Goal: Find specific page/section: Find specific page/section

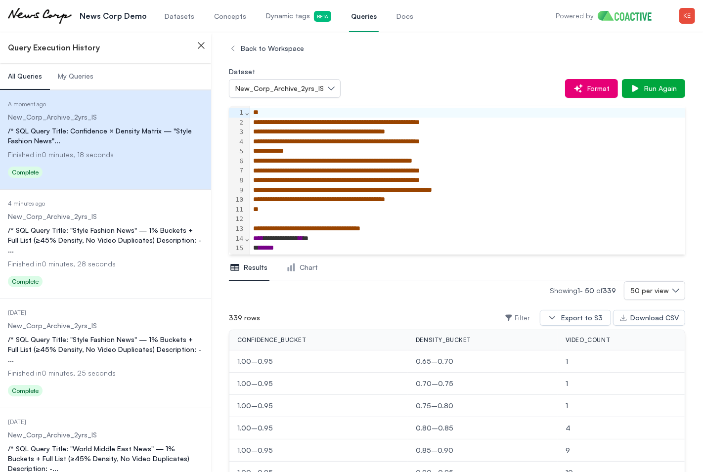
scroll to position [57, 0]
click at [322, 92] on span "New_Corp_Archive_2yrs_IS" at bounding box center [279, 89] width 89 height 10
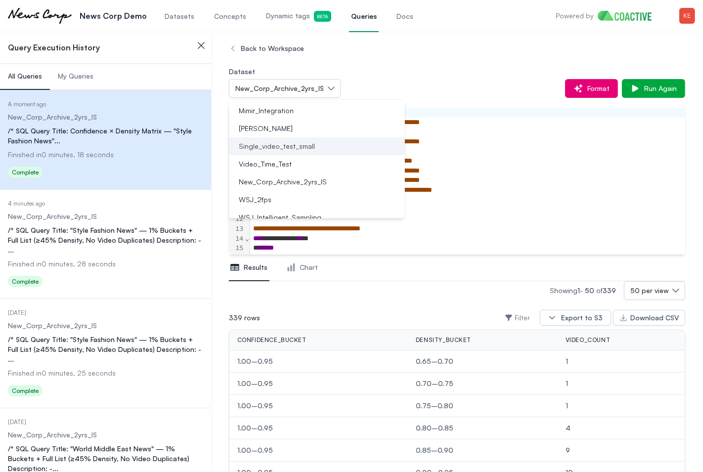
click at [306, 144] on span "Single_video_test_small" at bounding box center [277, 146] width 76 height 10
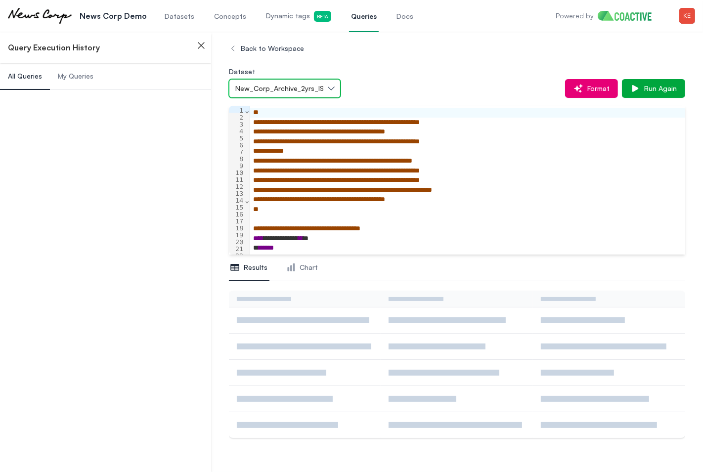
click at [319, 89] on span "New_Corp_Archive_2yrs_IS" at bounding box center [279, 89] width 89 height 10
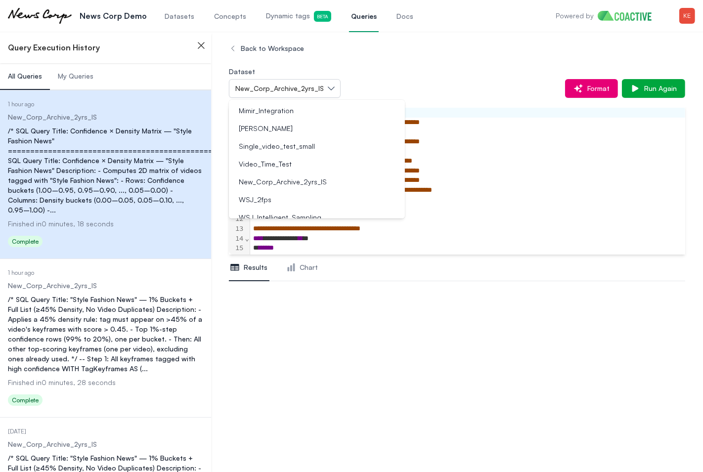
scroll to position [57, 0]
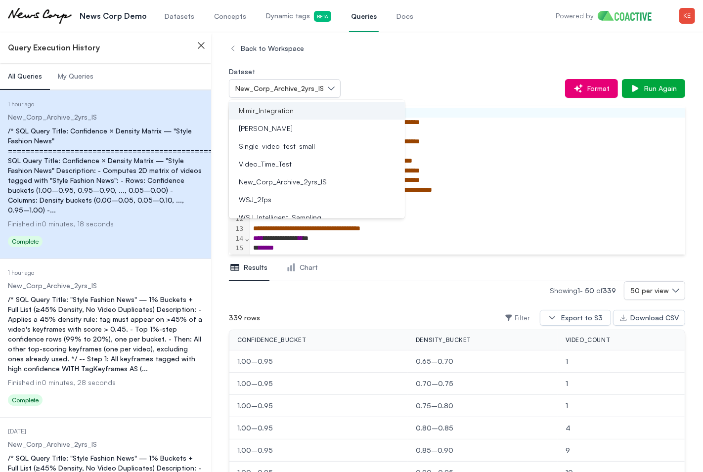
click at [296, 111] on div "Mimir_Integration" at bounding box center [311, 111] width 152 height 10
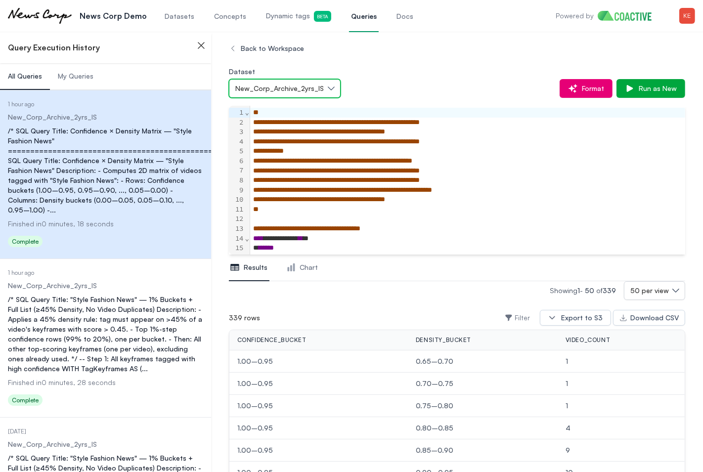
click at [327, 92] on button "New_Corp_Archive_2yrs_IS" at bounding box center [285, 88] width 112 height 19
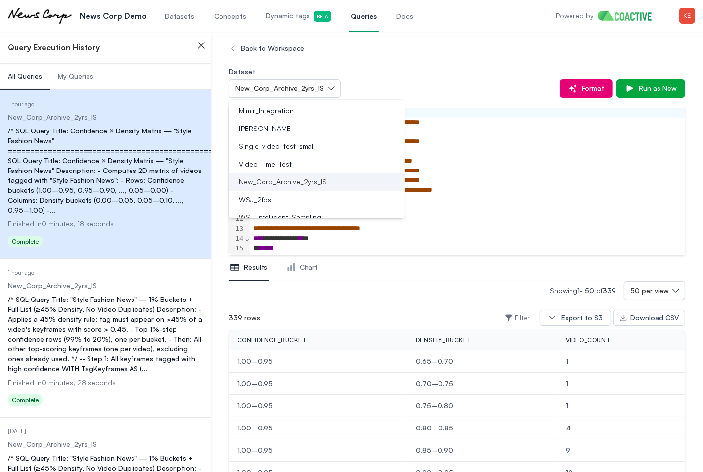
click at [296, 184] on span "New_Corp_Archive_2yrs_IS" at bounding box center [283, 182] width 88 height 10
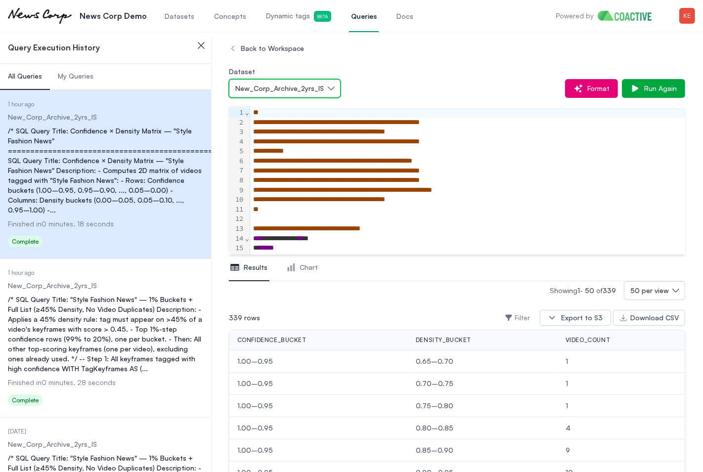
click at [287, 92] on span "New_Corp_Archive_2yrs_IS" at bounding box center [279, 89] width 89 height 10
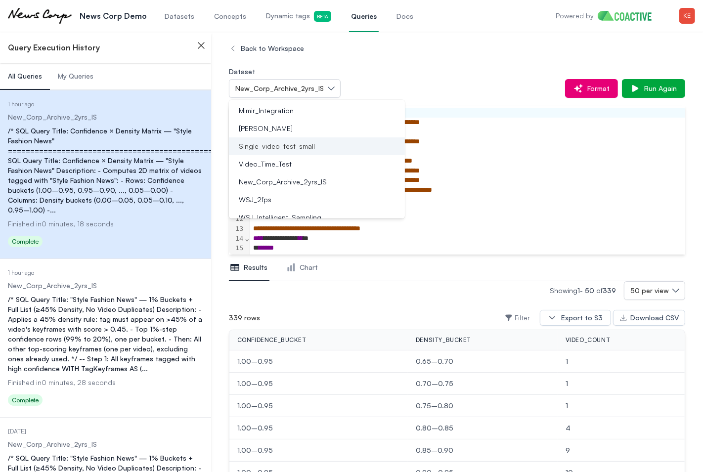
click at [280, 144] on span "Single_video_test_small" at bounding box center [277, 146] width 76 height 10
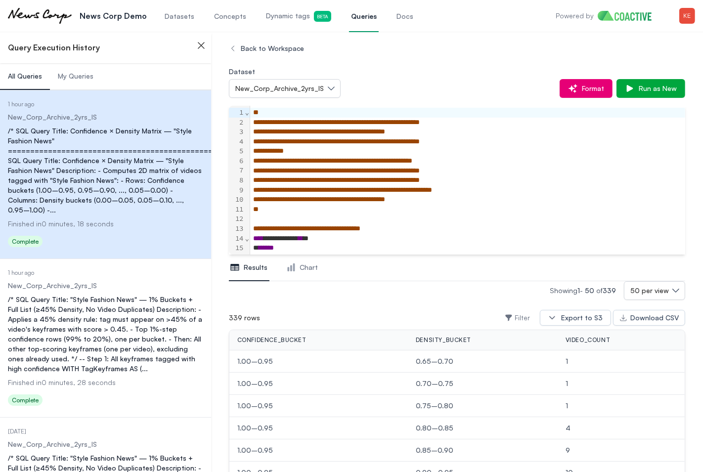
click at [165, 17] on span "Datasets" at bounding box center [180, 16] width 30 height 10
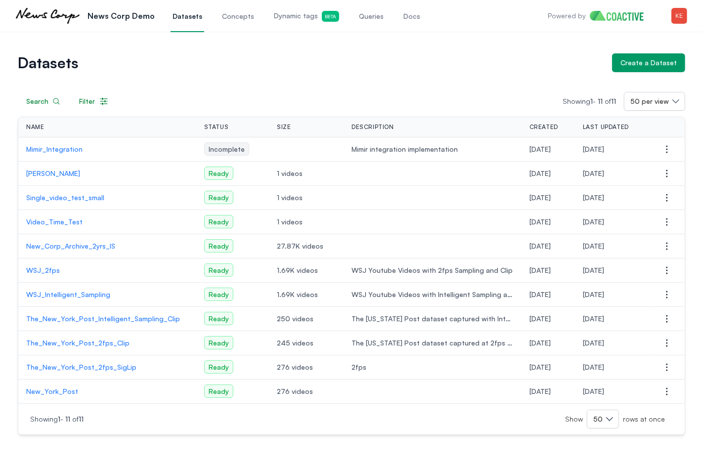
click at [368, 21] on span "Queries" at bounding box center [371, 16] width 25 height 10
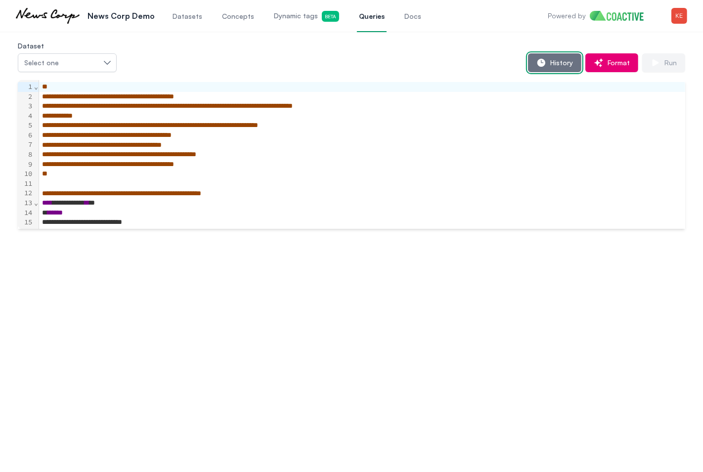
click at [559, 60] on span "History" at bounding box center [560, 63] width 27 height 10
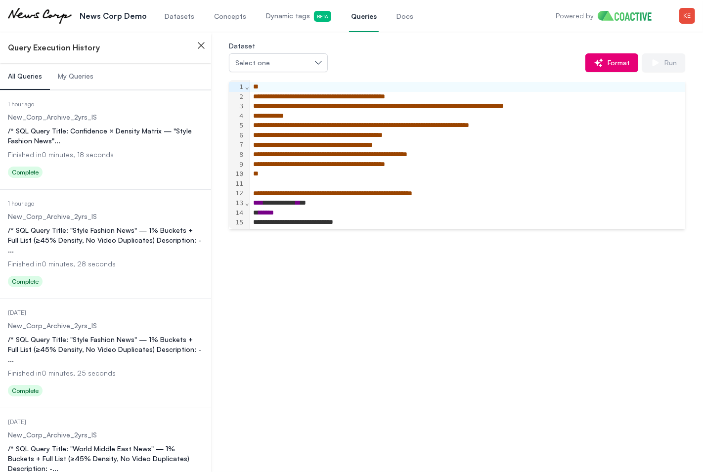
click at [103, 139] on div "/* SQL Query Title: Confidence × Density Matrix — "Style Fashion News" ..." at bounding box center [105, 136] width 195 height 20
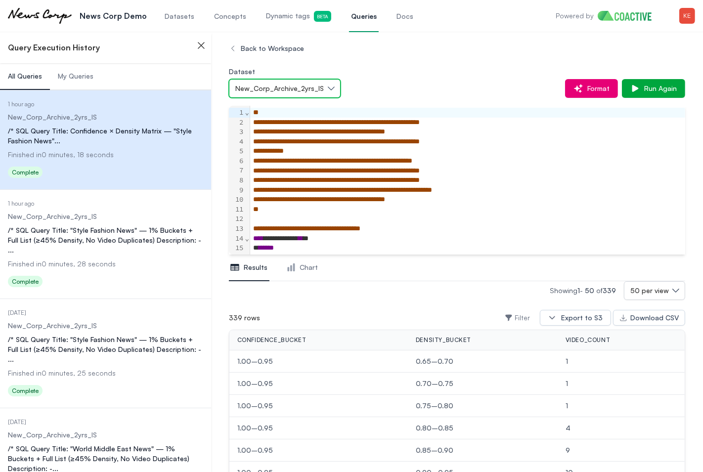
click at [327, 95] on button "New_Corp_Archive_2yrs_IS" at bounding box center [285, 88] width 112 height 19
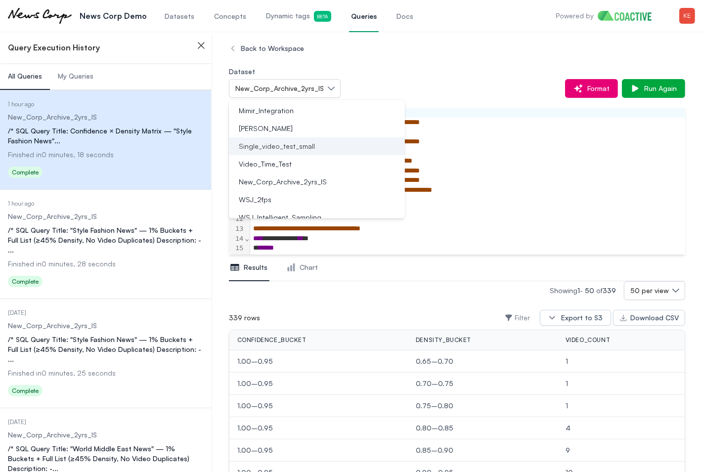
click at [310, 149] on span "Single_video_test_small" at bounding box center [277, 146] width 76 height 10
